Goal: Find specific page/section: Find specific page/section

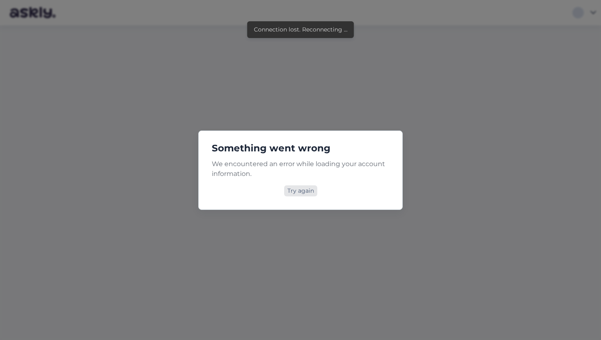
click at [306, 191] on div "Try again" at bounding box center [300, 190] width 33 height 11
click at [309, 194] on div "Try again" at bounding box center [300, 190] width 33 height 11
click at [302, 190] on div "Try again" at bounding box center [300, 190] width 33 height 11
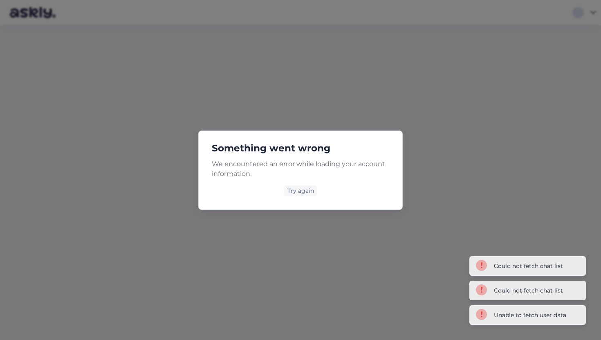
click at [326, 120] on div "Something went wrong We encountered an error while loading your account informa…" at bounding box center [300, 170] width 601 height 340
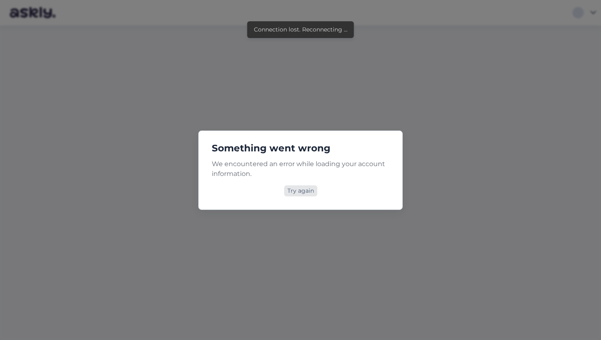
click at [310, 188] on div "Try again" at bounding box center [300, 190] width 33 height 11
